Goal: Task Accomplishment & Management: Complete application form

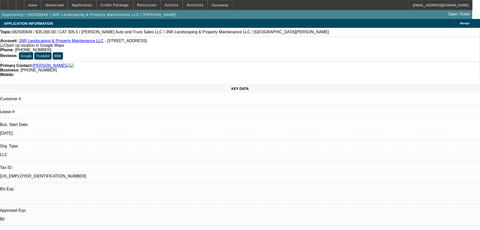
select select "0"
select select "6"
select select "0"
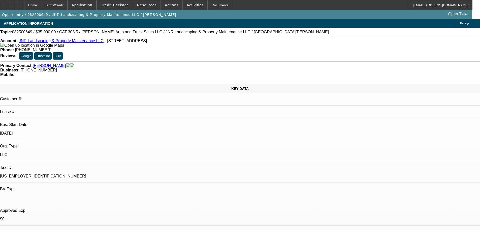
select select "0"
select select "6"
select select "0"
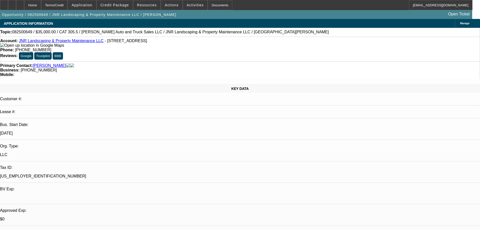
select select "0"
select select "6"
select select "0"
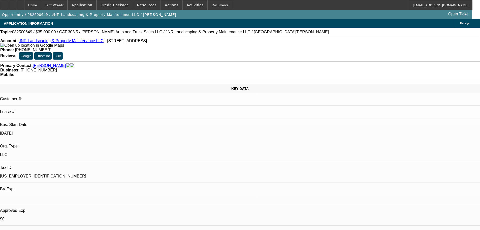
select select "6"
drag, startPoint x: 266, startPoint y: 147, endPoint x: 257, endPoint y: 150, distance: 9.5
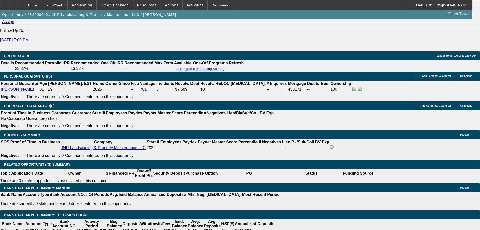
scroll to position [680, 0]
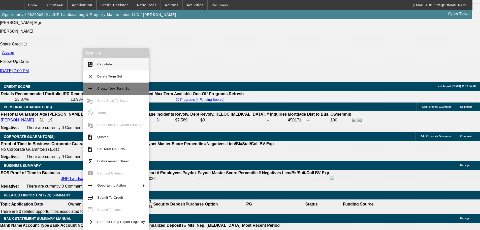
click at [115, 89] on span "Create New Term Set" at bounding box center [113, 88] width 33 height 4
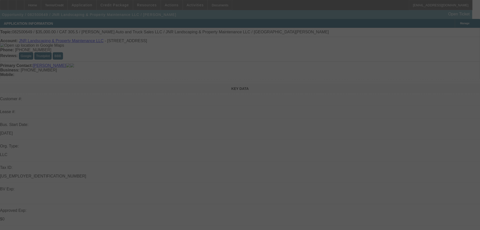
select select "0"
select select "6"
select select "0"
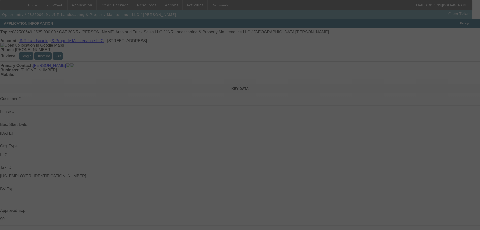
select select "0"
select select "6"
select select "0"
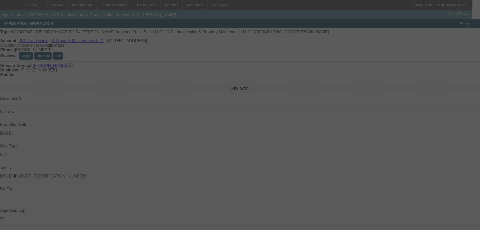
select select "0"
select select "6"
select select "0"
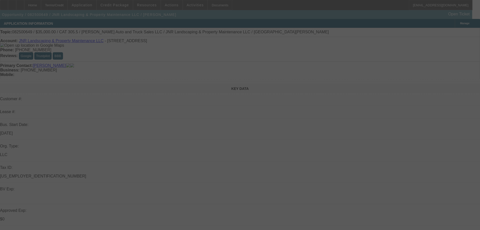
select select "6"
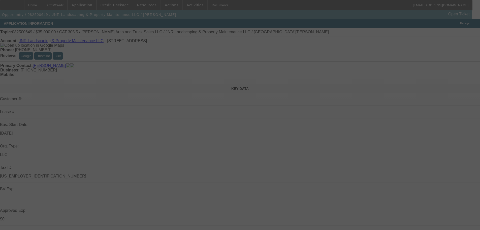
select select "0"
select select "6"
select select "0"
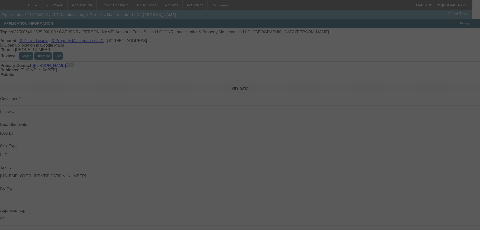
select select "0"
select select "6"
select select "0"
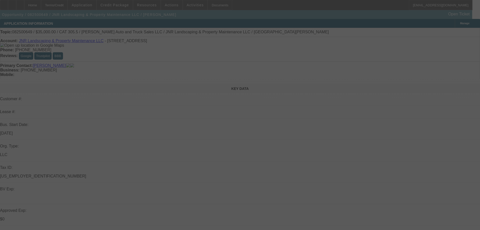
select select "0"
select select "6"
select select "0"
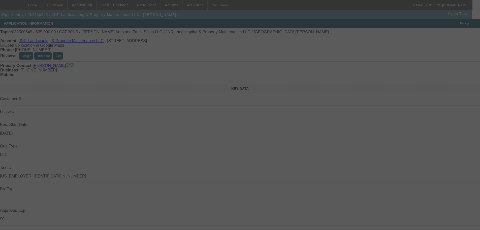
select select "6"
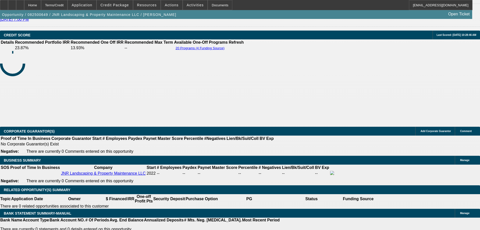
scroll to position [731, 0]
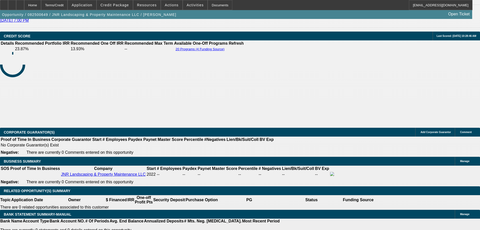
type input "UNKNOWN"
drag, startPoint x: 99, startPoint y: 138, endPoint x: 108, endPoint y: 138, distance: 9.3
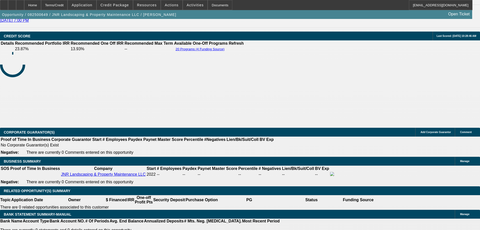
drag, startPoint x: 109, startPoint y: 138, endPoint x: 114, endPoint y: 138, distance: 5.0
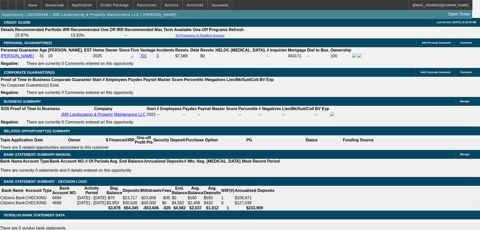
scroll to position [745, 0]
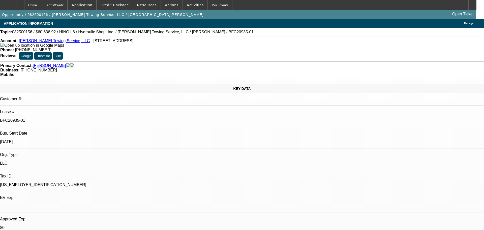
select select "0"
select select "6"
select select "0"
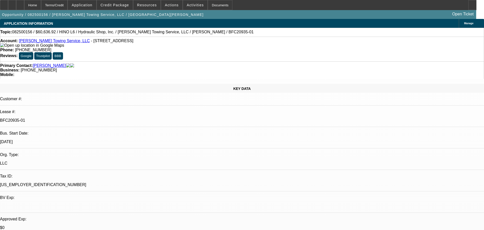
select select "0"
select select "6"
select select "0"
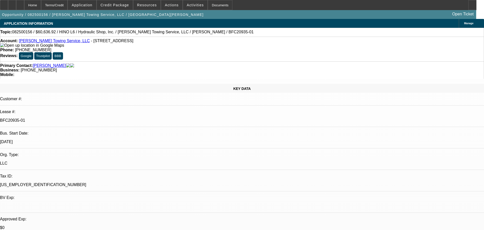
select select "0"
select select "6"
select select "0"
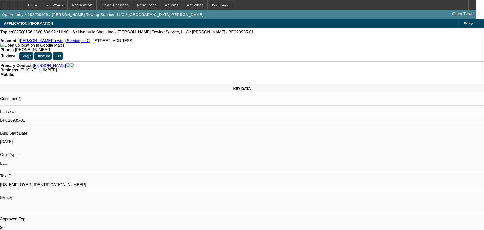
select select "6"
